Goal: Task Accomplishment & Management: Manage account settings

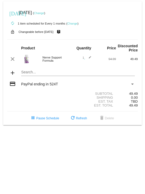
click at [44, 13] on link "Change" at bounding box center [39, 12] width 10 height 3
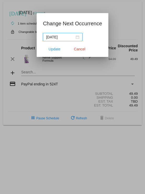
click at [79, 37] on div "[DATE]" at bounding box center [62, 37] width 33 height 6
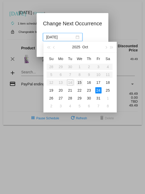
click at [79, 82] on div "15" at bounding box center [79, 82] width 6 height 6
type input "[DATE]"
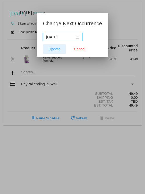
click at [55, 48] on span "Update" at bounding box center [55, 49] width 12 height 4
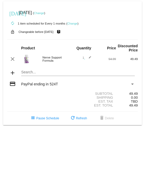
click at [44, 12] on link "Change" at bounding box center [39, 12] width 10 height 3
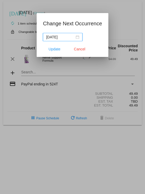
click at [66, 37] on input "[DATE]" at bounding box center [60, 37] width 28 height 6
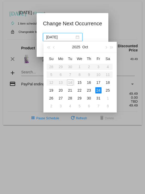
click at [65, 37] on input "[DATE]" at bounding box center [60, 37] width 28 height 6
click at [80, 82] on div "15" at bounding box center [79, 82] width 6 height 6
type input "[DATE]"
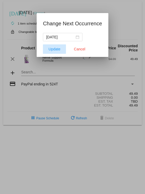
click at [55, 48] on span "Update" at bounding box center [55, 49] width 12 height 4
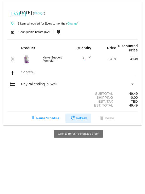
click at [79, 119] on span "refresh Refresh" at bounding box center [78, 119] width 17 height 4
